Goal: Information Seeking & Learning: Learn about a topic

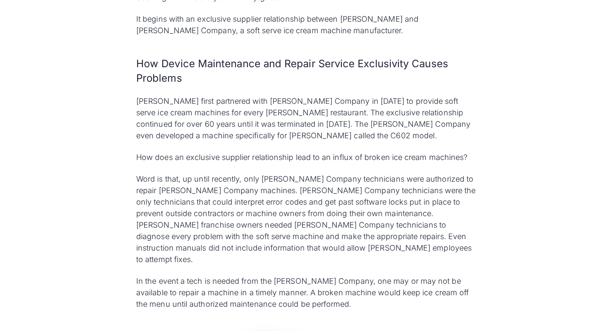
scroll to position [1145, 0]
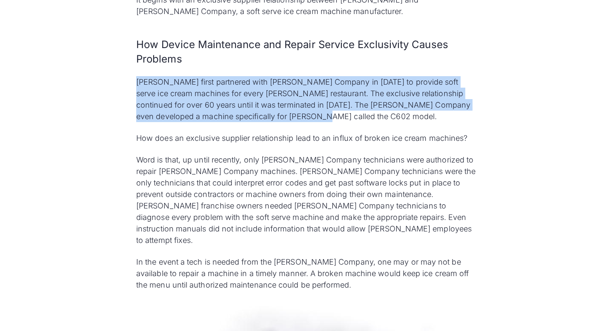
drag, startPoint x: 125, startPoint y: 59, endPoint x: 377, endPoint y: 96, distance: 254.7
click at [377, 96] on p "[PERSON_NAME] first partnered with [PERSON_NAME] Company in [DATE] to provide s…" at bounding box center [306, 99] width 341 height 46
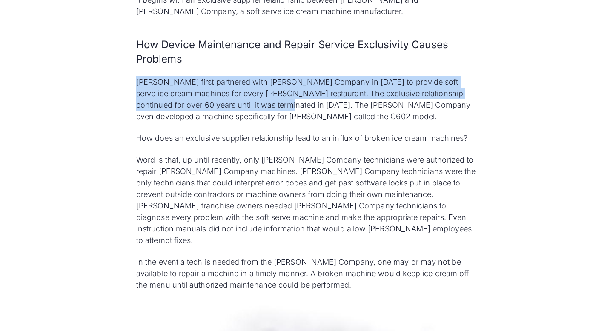
drag, startPoint x: 124, startPoint y: 64, endPoint x: 267, endPoint y: 84, distance: 144.4
copy p "[PERSON_NAME] first partnered with [PERSON_NAME] Company in [DATE] to provide s…"
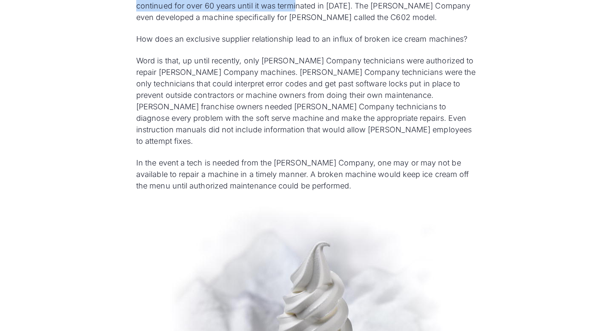
scroll to position [1261, 0]
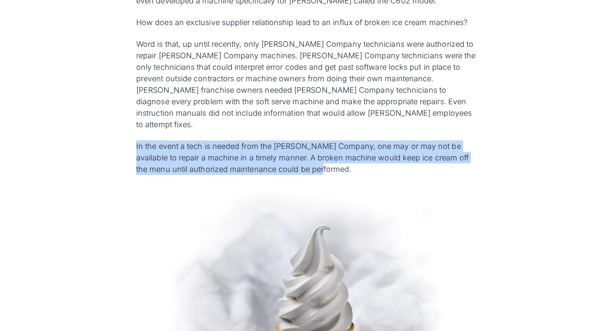
drag, startPoint x: 130, startPoint y: 112, endPoint x: 315, endPoint y: 135, distance: 185.8
click at [315, 140] on p "In the event a tech is needed from the [PERSON_NAME] Company, one may or may no…" at bounding box center [306, 157] width 341 height 34
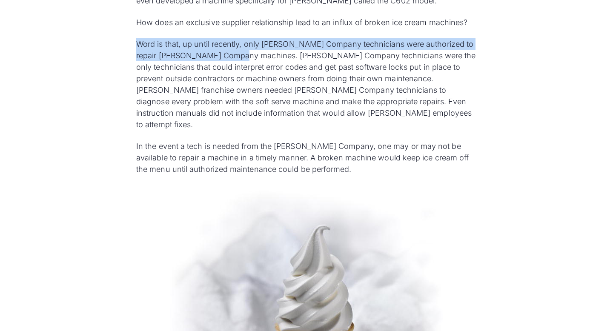
drag, startPoint x: 119, startPoint y: 19, endPoint x: 239, endPoint y: 35, distance: 121.1
copy p "Word is that, up until recently, only [PERSON_NAME] Company technicians were au…"
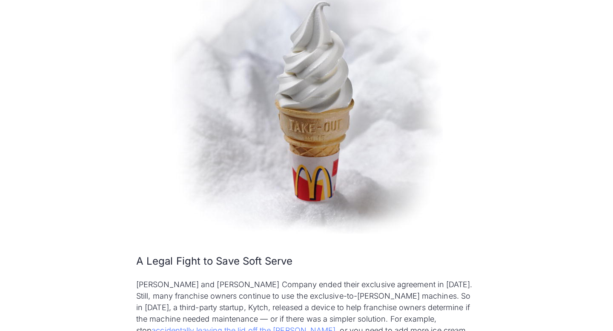
scroll to position [1636, 0]
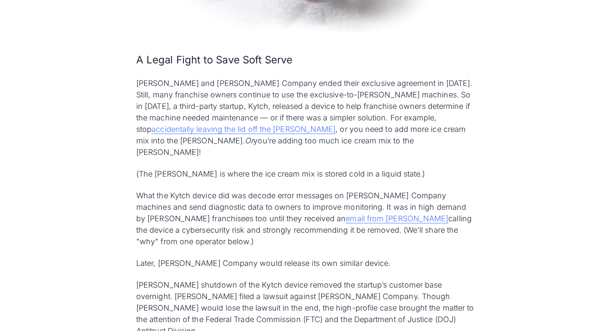
click at [337, 279] on p "[PERSON_NAME] shutdown of the Kytch device removed the startup’s customer base …" at bounding box center [306, 307] width 341 height 57
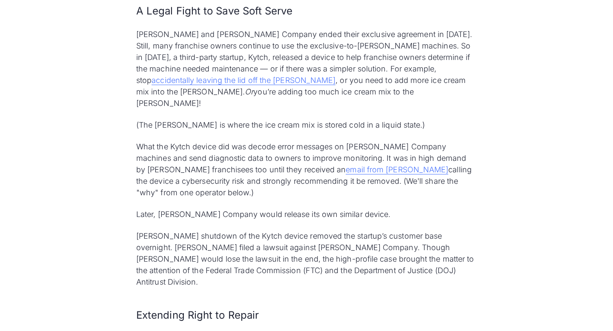
scroll to position [1754, 0]
